Goal: Task Accomplishment & Management: Use online tool/utility

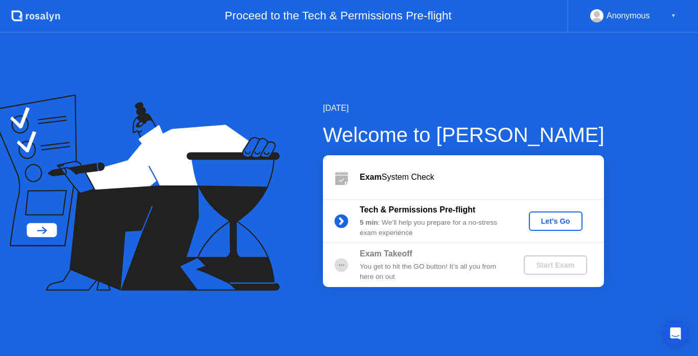
click at [565, 218] on div "Let's Go" at bounding box center [555, 221] width 45 height 8
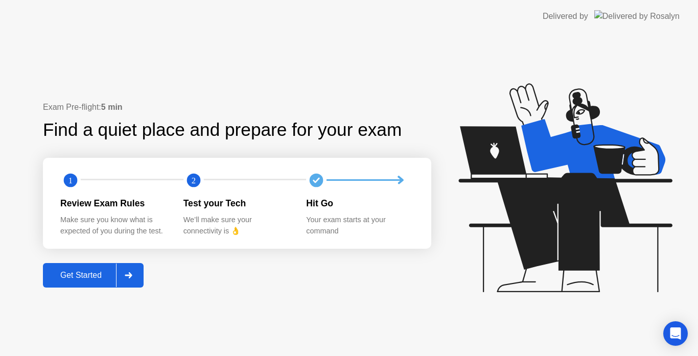
click at [96, 277] on div "Get Started" at bounding box center [81, 275] width 70 height 9
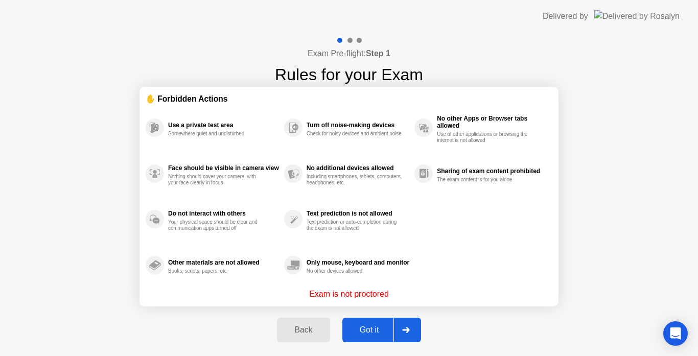
click at [407, 336] on div at bounding box center [405, 329] width 25 height 23
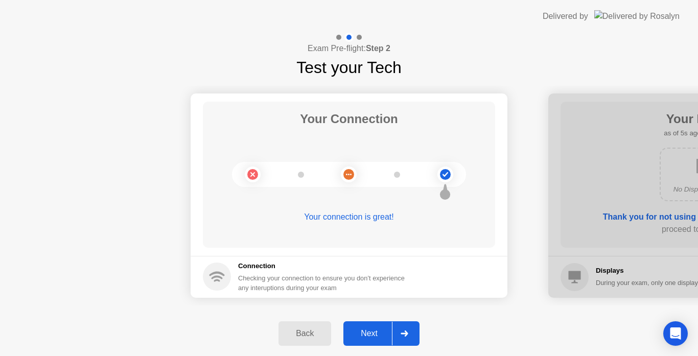
click at [404, 339] on div at bounding box center [404, 333] width 25 height 23
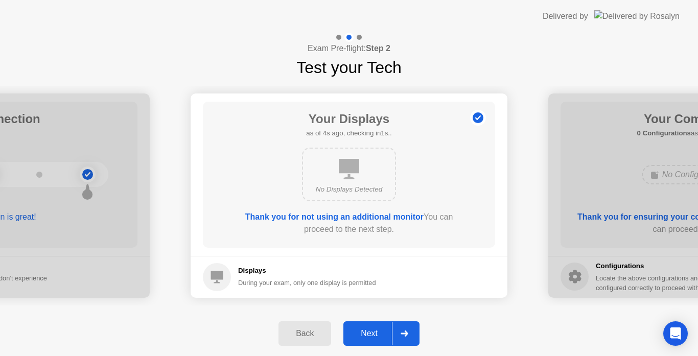
click at [385, 334] on div "Next" at bounding box center [368, 333] width 45 height 9
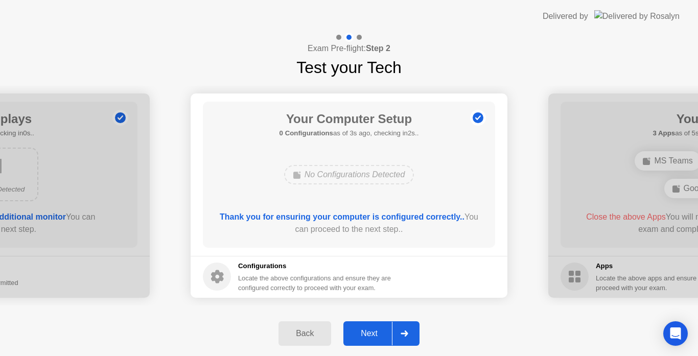
click at [374, 334] on div "Next" at bounding box center [368, 333] width 45 height 9
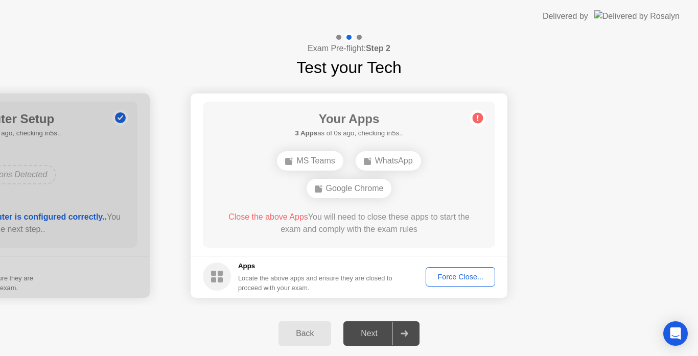
click at [435, 277] on div "Force Close..." at bounding box center [460, 277] width 62 height 8
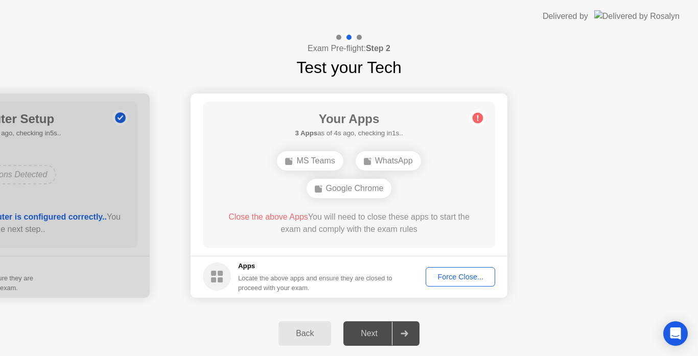
click at [302, 164] on div "MS Teams" at bounding box center [310, 160] width 66 height 19
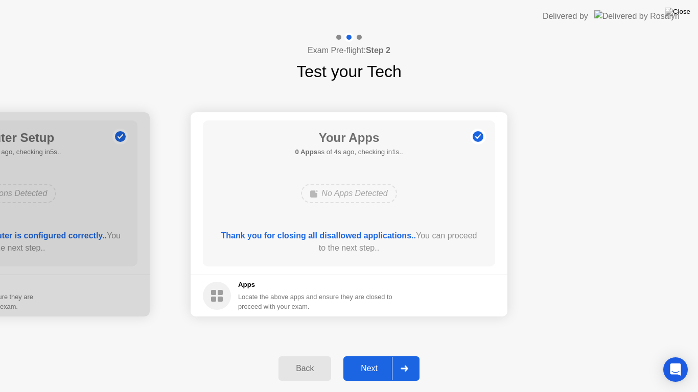
click at [384, 356] on div "Next" at bounding box center [368, 368] width 45 height 9
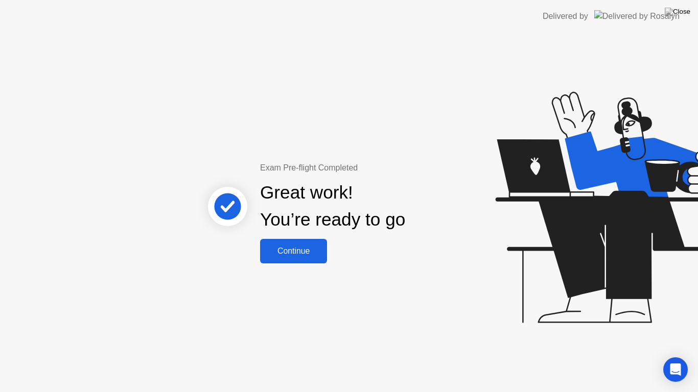
click at [299, 251] on div "Continue" at bounding box center [293, 251] width 61 height 9
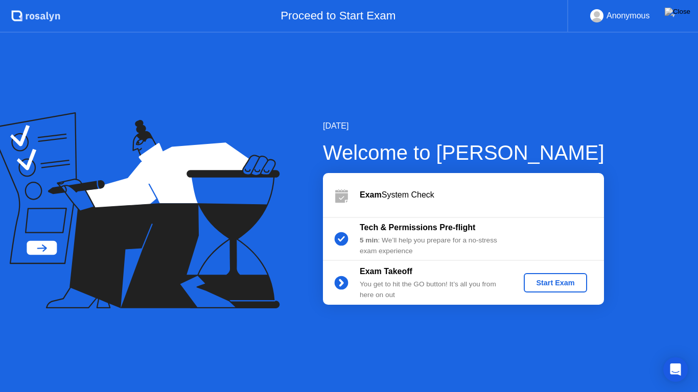
click at [390, 309] on div "[DATE] Welcome to [PERSON_NAME] Exam System Check Tech & Permissions Pre-flight…" at bounding box center [349, 213] width 698 height 360
click at [546, 284] on div "Start Exam" at bounding box center [555, 283] width 55 height 8
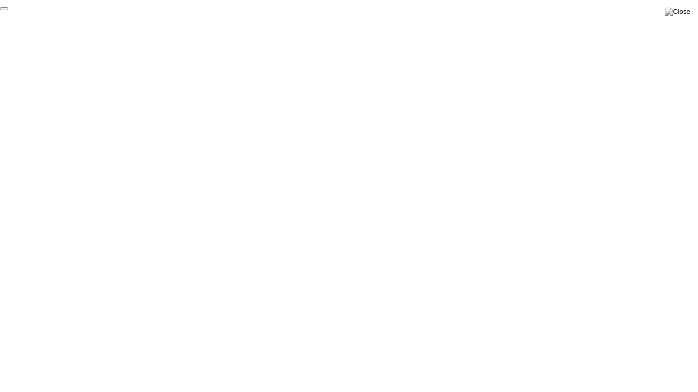
click div "End Proctoring Session"
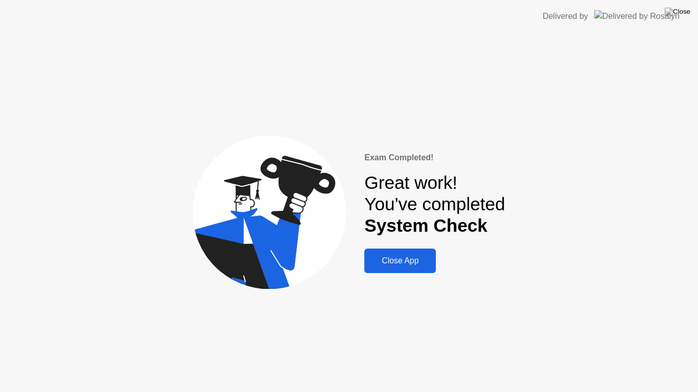
click at [387, 258] on div "Close App" at bounding box center [399, 260] width 65 height 9
